Goal: Find specific page/section: Find specific page/section

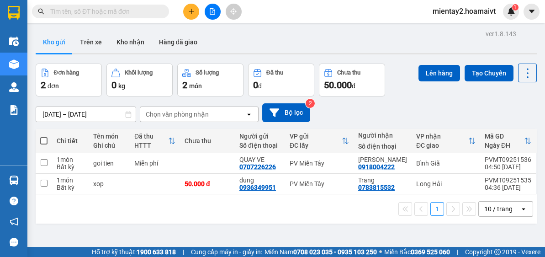
click at [212, 106] on div "[DATE] – [DATE] Press the down arrow key to interact with the calendar and sele…" at bounding box center [286, 112] width 501 height 19
click at [201, 118] on div "Chọn văn phòng nhận" at bounding box center [177, 114] width 63 height 9
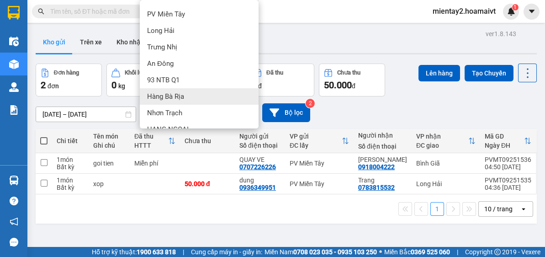
scroll to position [92, 0]
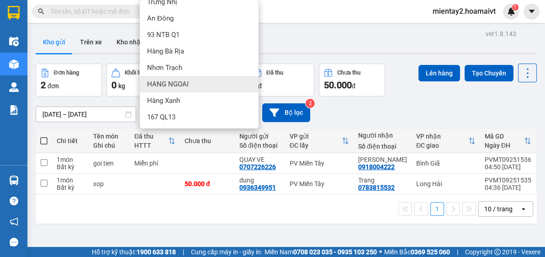
click at [192, 82] on div "HANG NGOAI" at bounding box center [199, 84] width 119 height 16
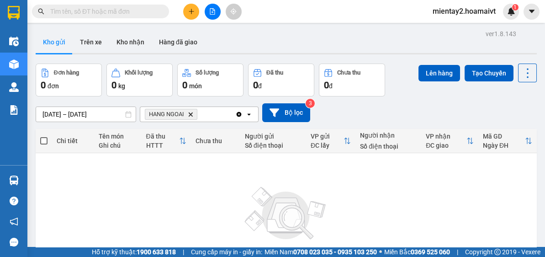
scroll to position [85, 0]
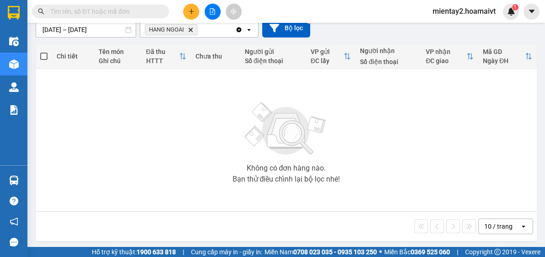
click at [496, 223] on div "10 / trang" at bounding box center [498, 226] width 28 height 9
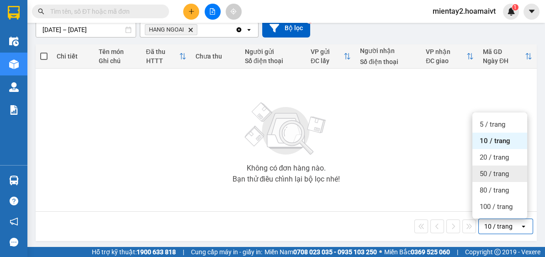
click at [497, 176] on span "50 / trang" at bounding box center [494, 173] width 29 height 9
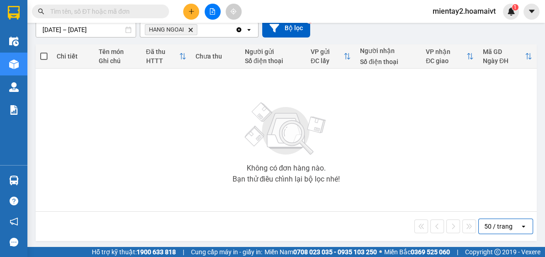
scroll to position [86, 0]
